Goal: Find specific page/section: Find specific page/section

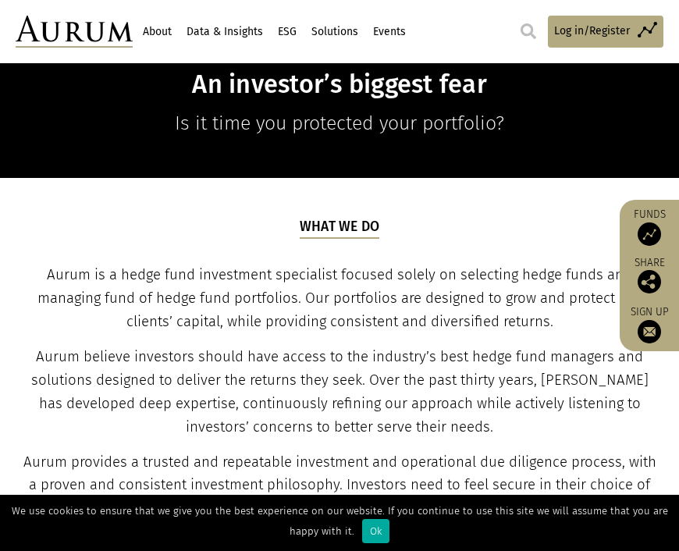
scroll to position [384, 0]
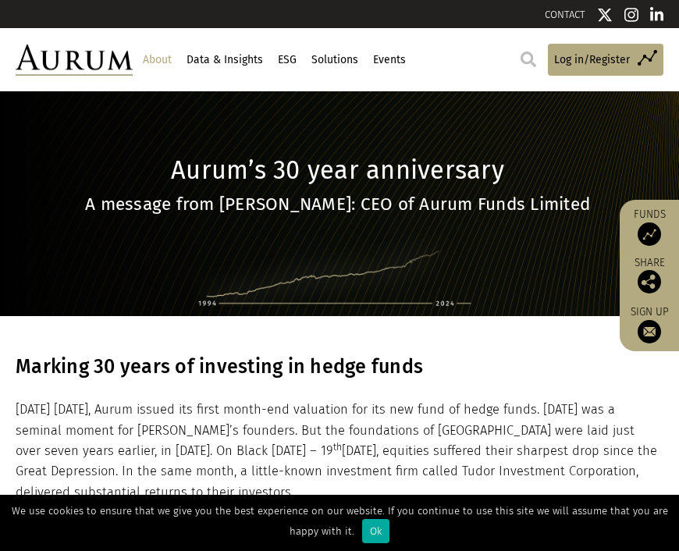
click at [154, 62] on link "About" at bounding box center [156, 60] width 33 height 27
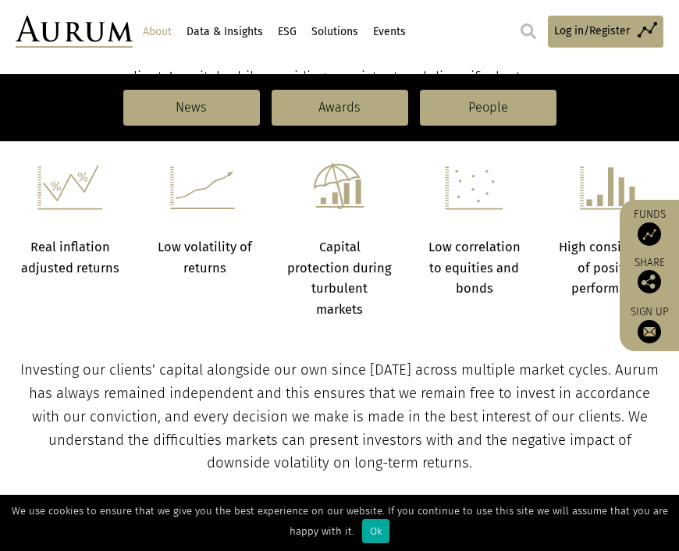
scroll to position [589, 0]
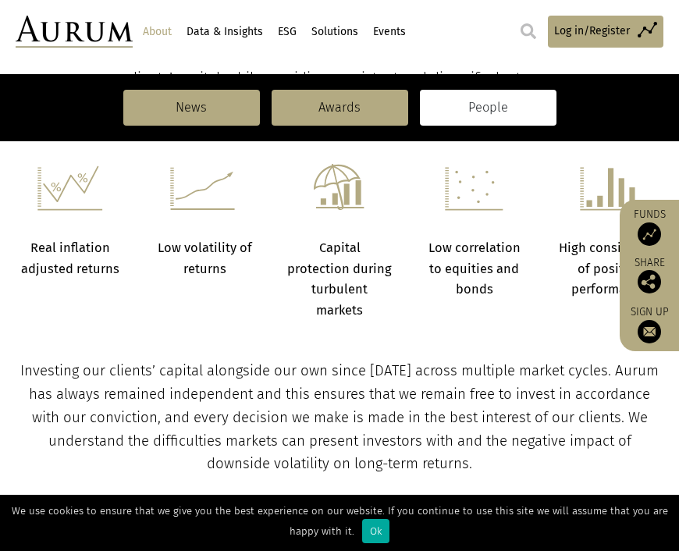
click at [488, 111] on link "People" at bounding box center [488, 108] width 137 height 36
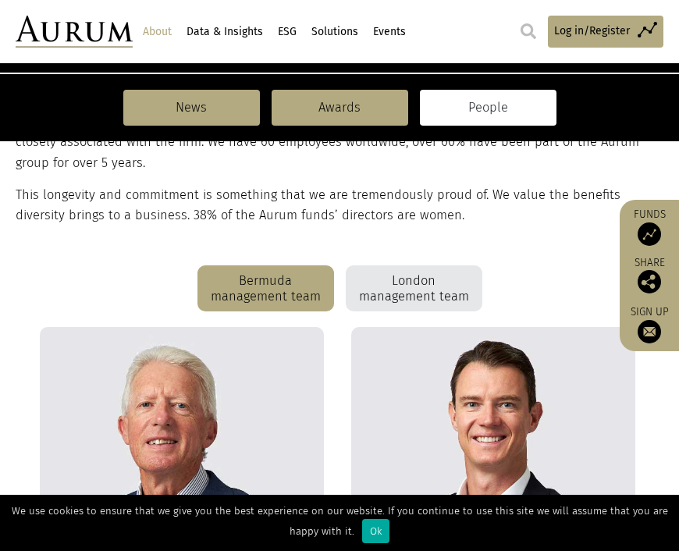
scroll to position [324, 0]
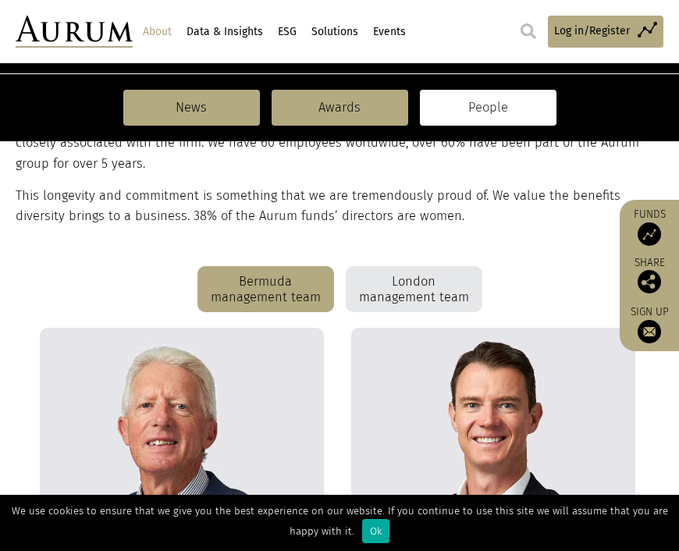
click at [426, 282] on div "London management team" at bounding box center [414, 289] width 137 height 47
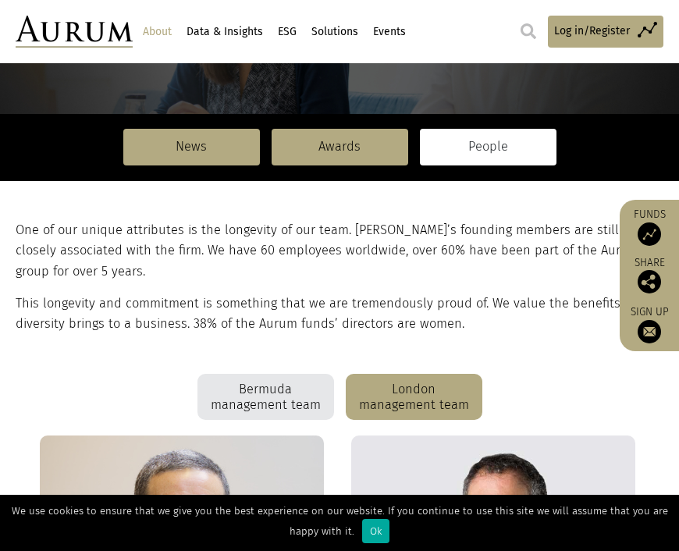
scroll to position [239, 0]
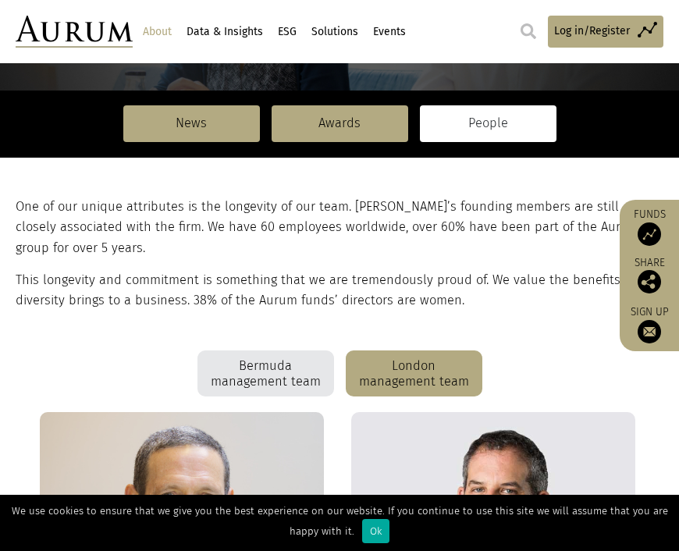
click at [275, 370] on div "Bermuda management team" at bounding box center [265, 373] width 137 height 47
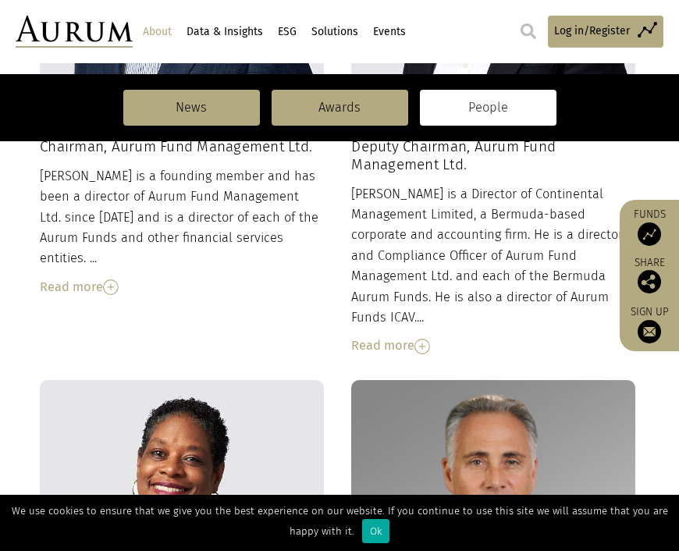
scroll to position [834, 0]
